Goal: Transaction & Acquisition: Subscribe to service/newsletter

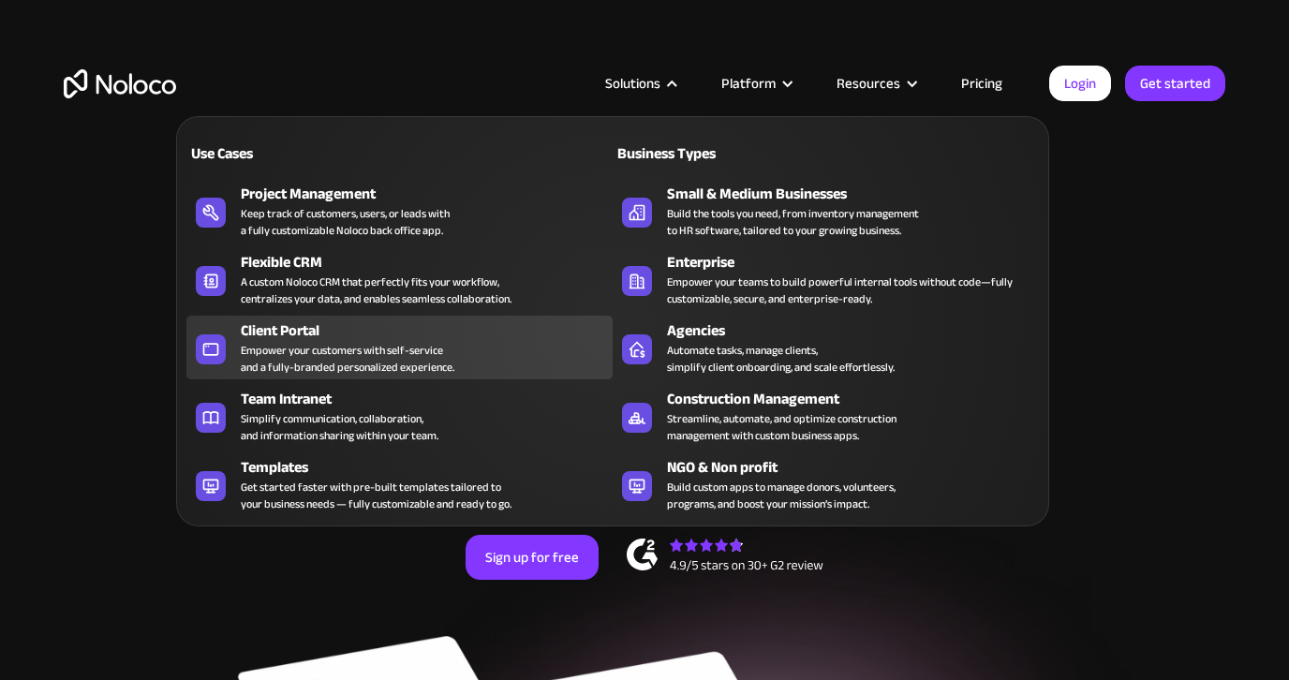
click at [352, 355] on div "Empower your customers with self-service and a fully-branded personalized exper…" at bounding box center [348, 359] width 214 height 34
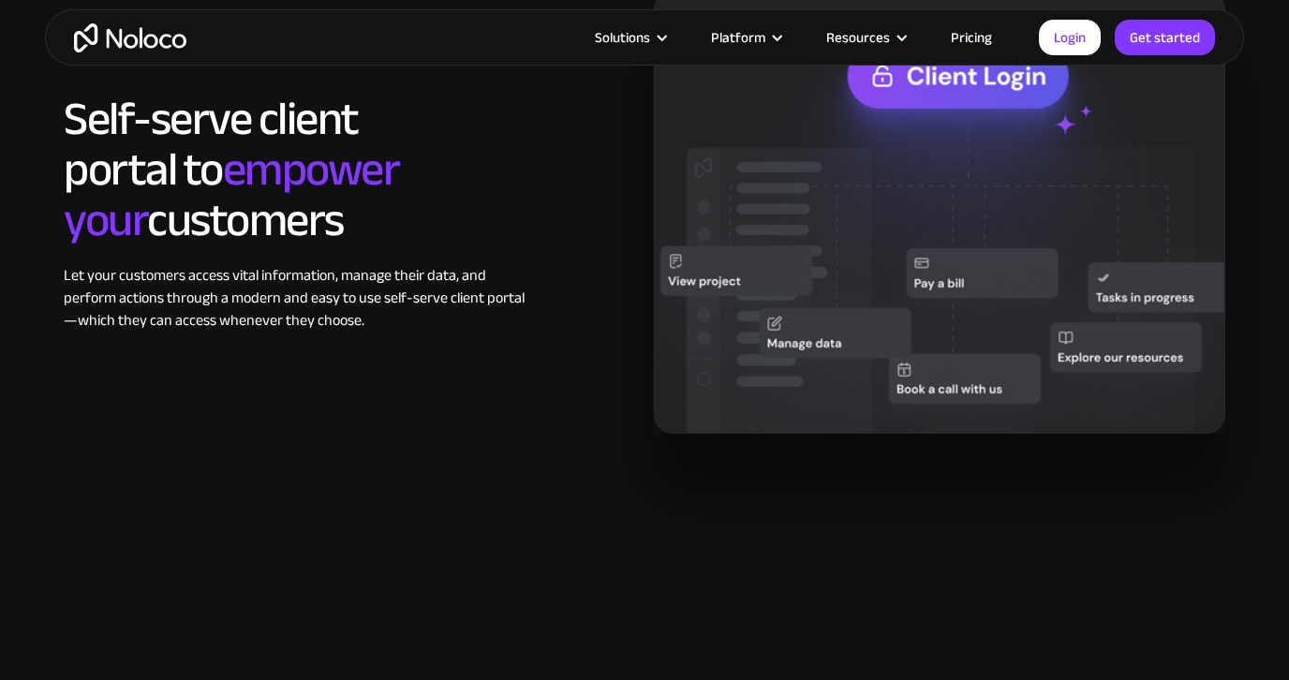
scroll to position [1703, 0]
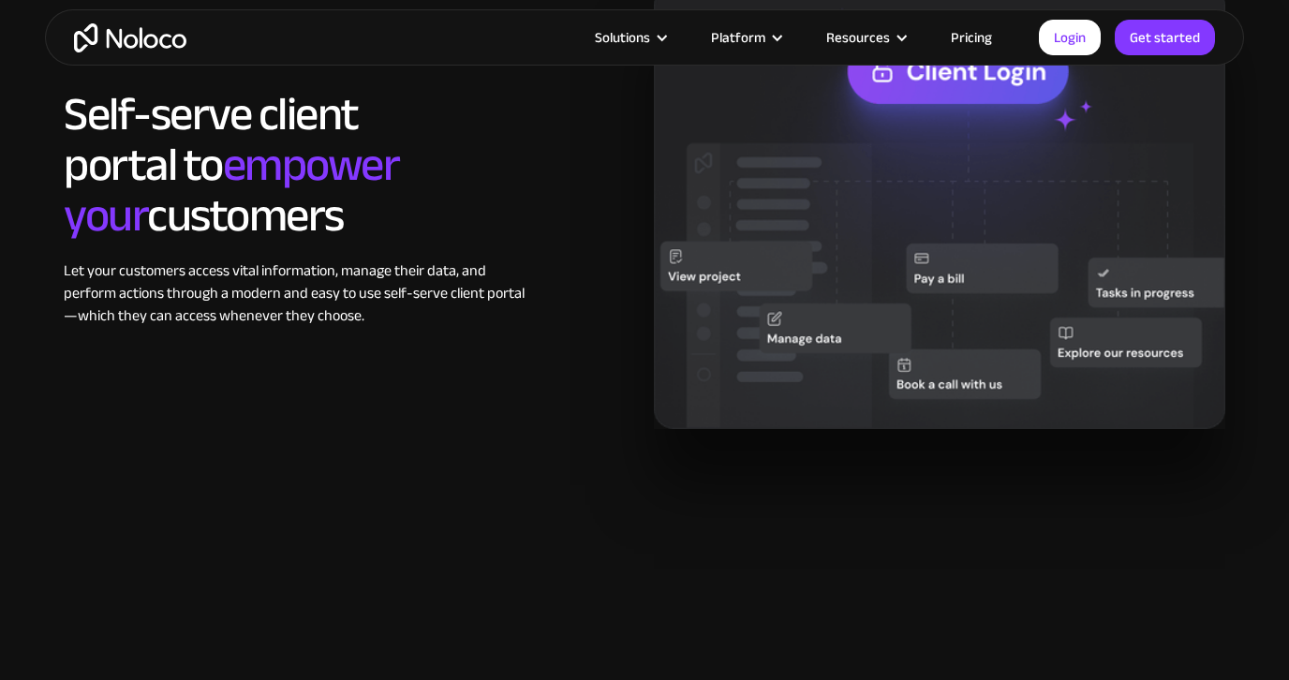
click at [970, 35] on link "Pricing" at bounding box center [972, 37] width 88 height 24
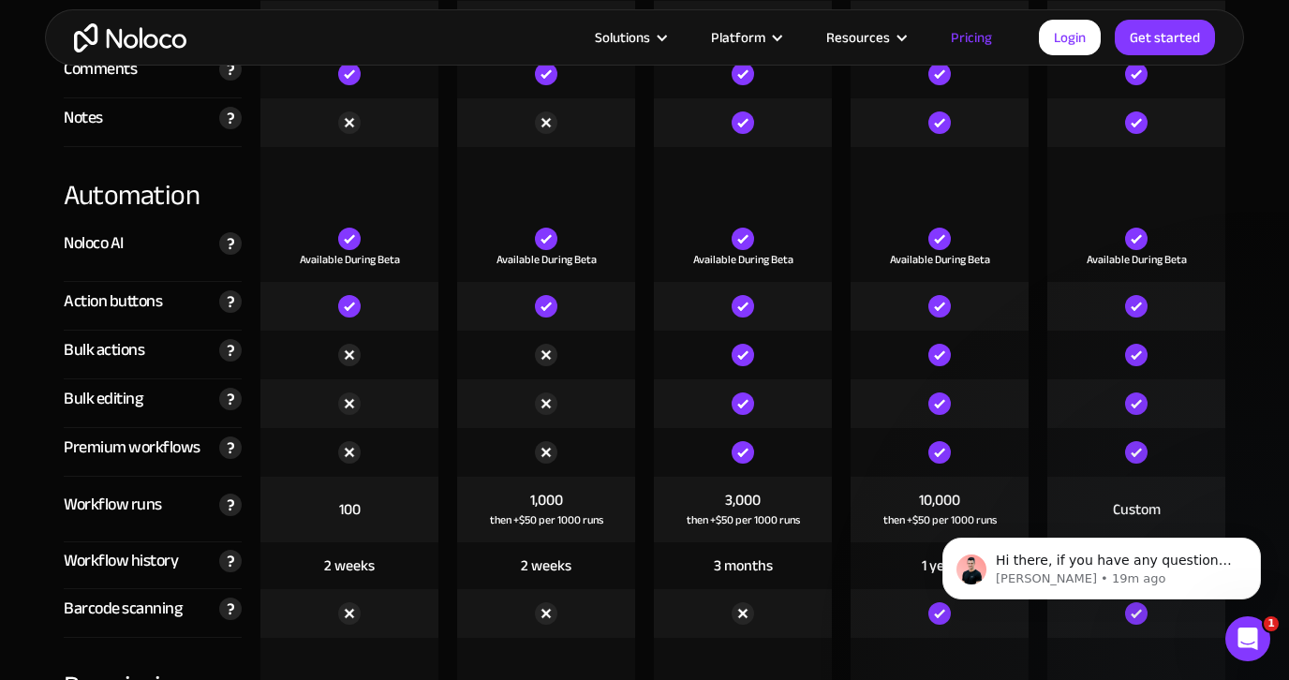
scroll to position [3676, 0]
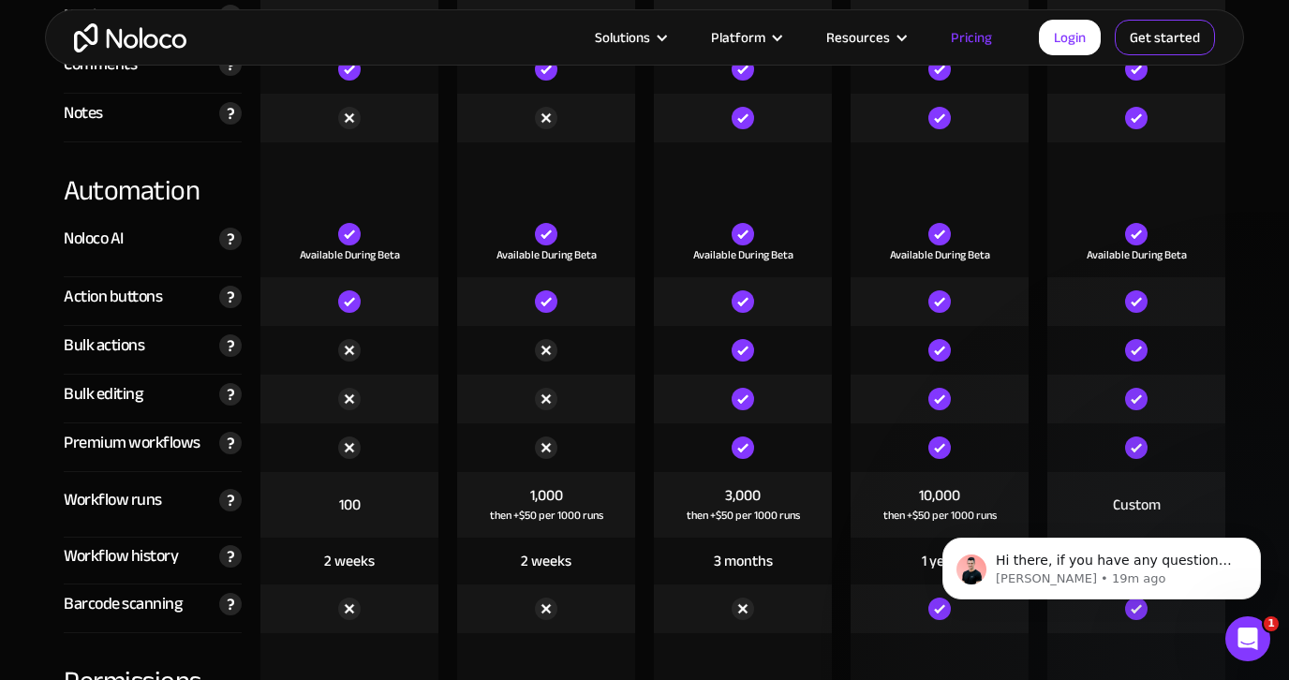
click at [0, 0] on link "Get started" at bounding box center [0, 0] width 0 height 0
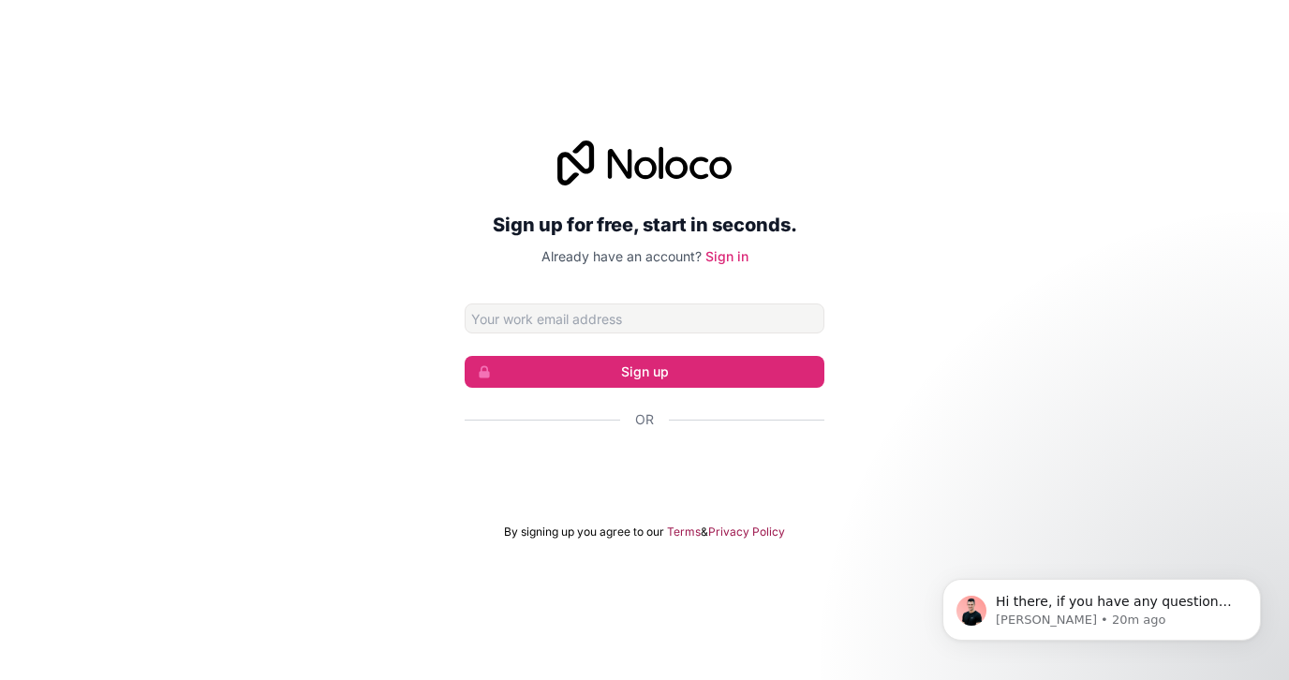
click at [582, 491] on div at bounding box center [645, 473] width 360 height 43
